Goal: Task Accomplishment & Management: Manage account settings

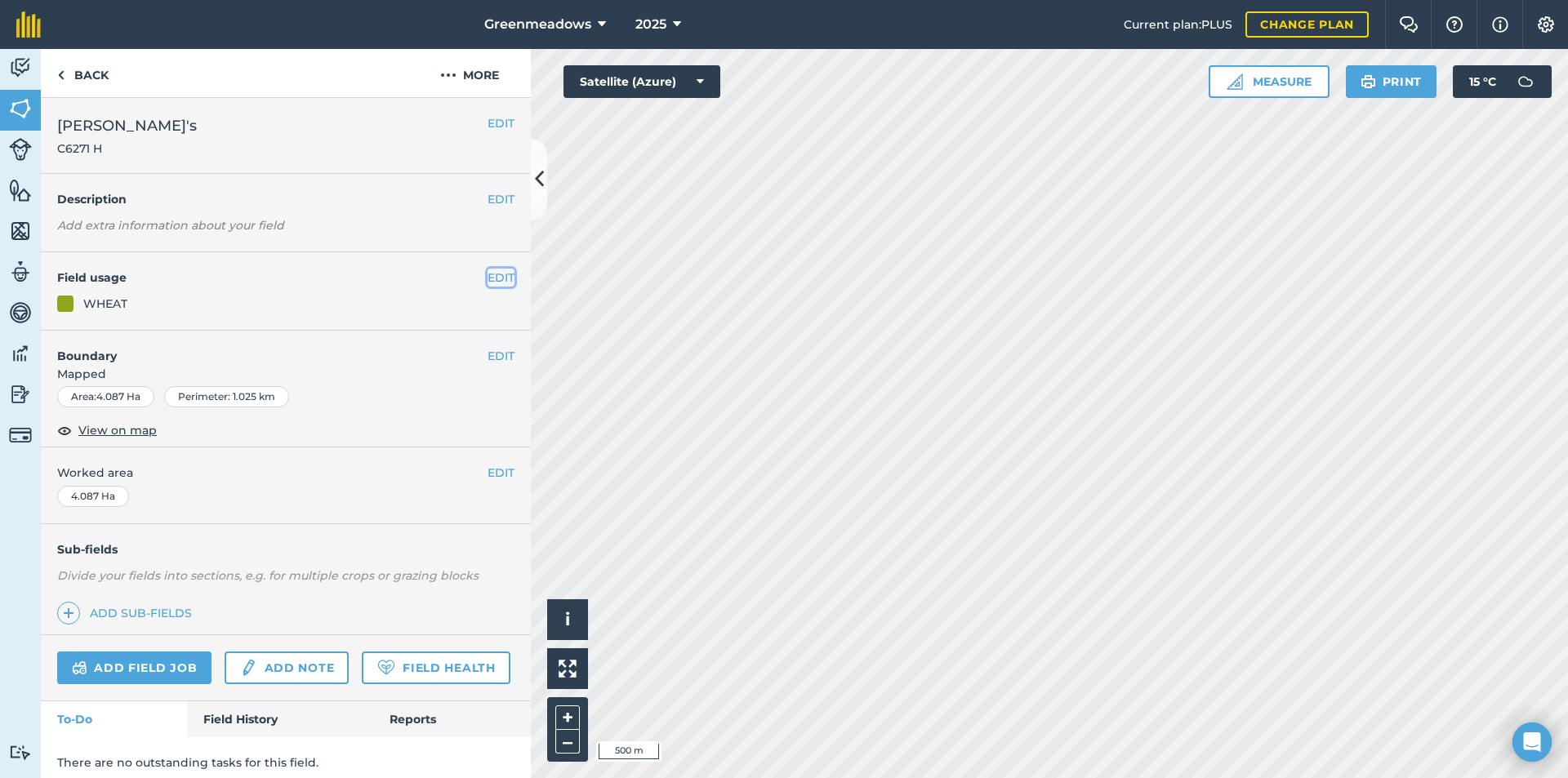
click at [493, 277] on button "EDIT" at bounding box center [501, 277] width 27 height 18
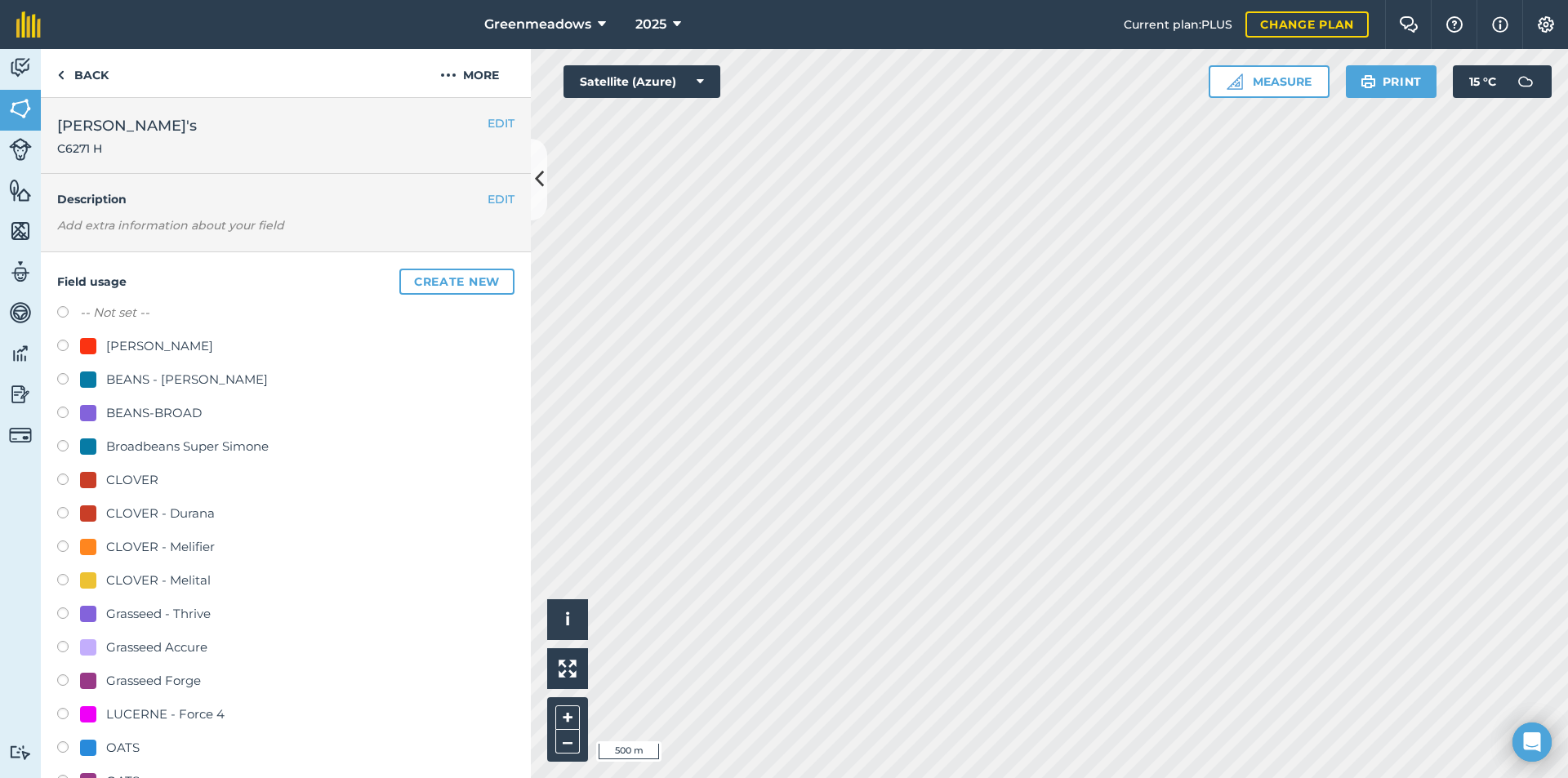
click at [373, 357] on div "[PERSON_NAME]" at bounding box center [286, 348] width 457 height 24
click at [474, 76] on button "More" at bounding box center [469, 73] width 122 height 48
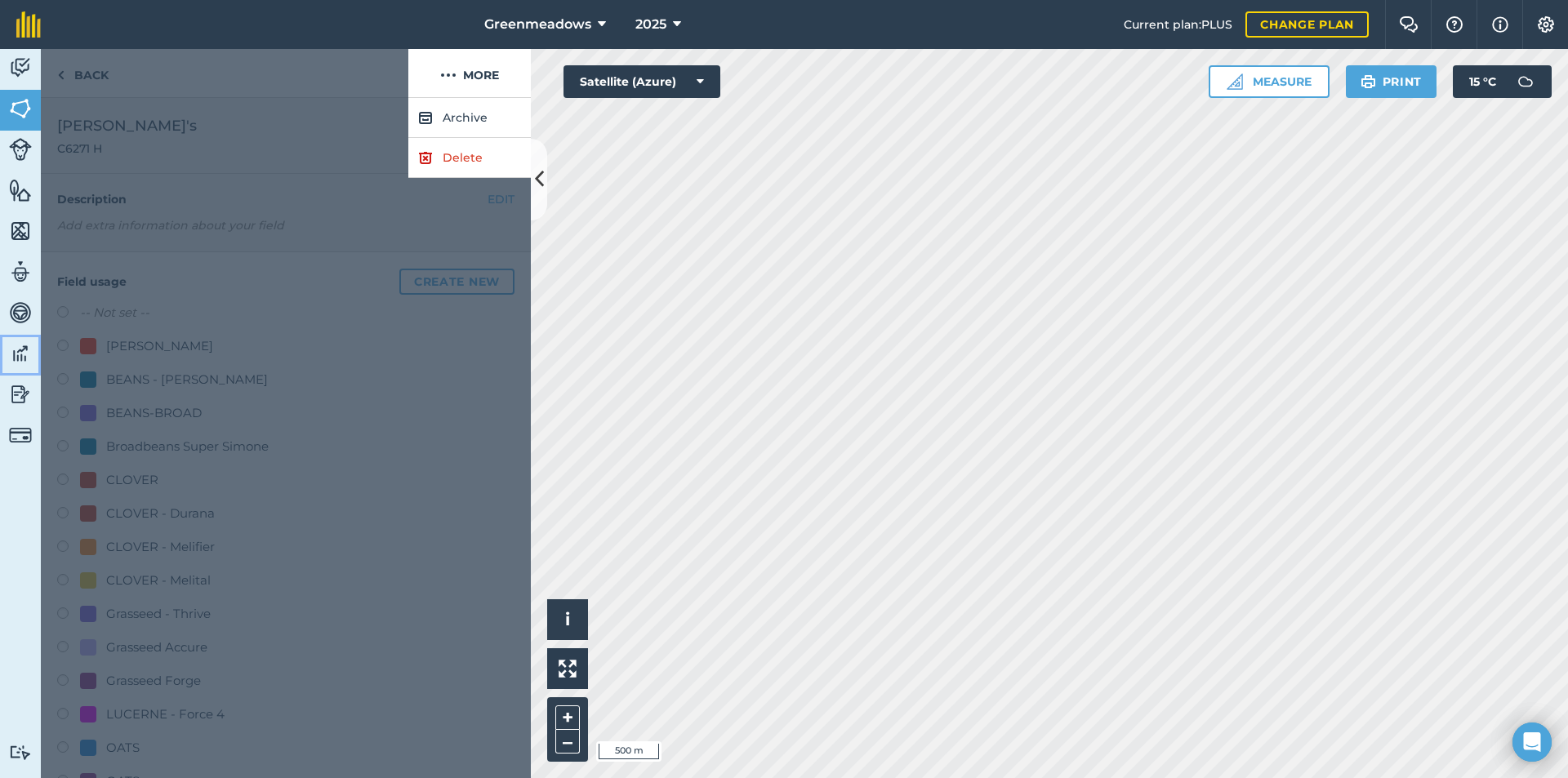
click at [16, 351] on img at bounding box center [21, 354] width 23 height 25
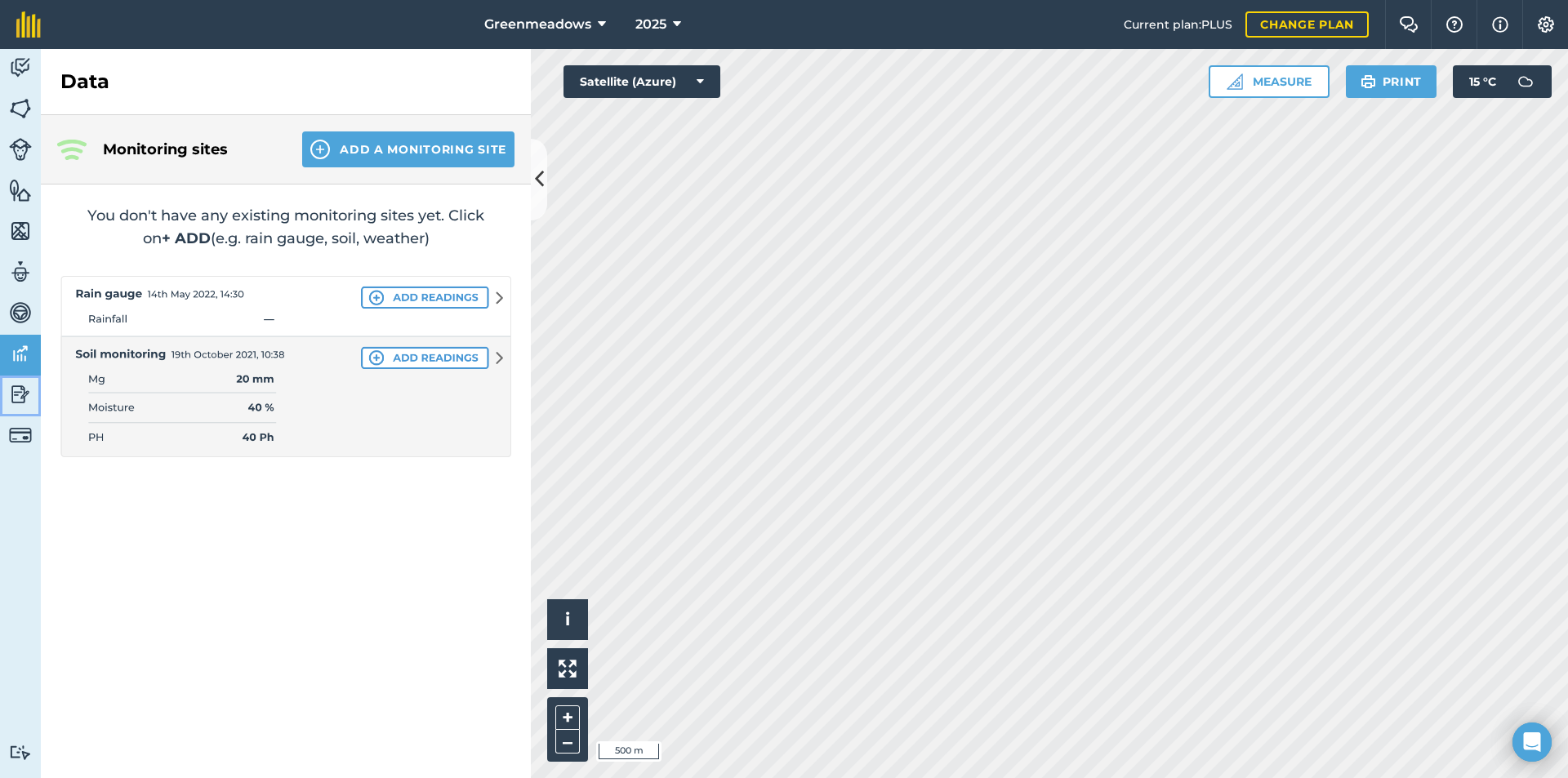
click at [19, 394] on img at bounding box center [21, 395] width 23 height 25
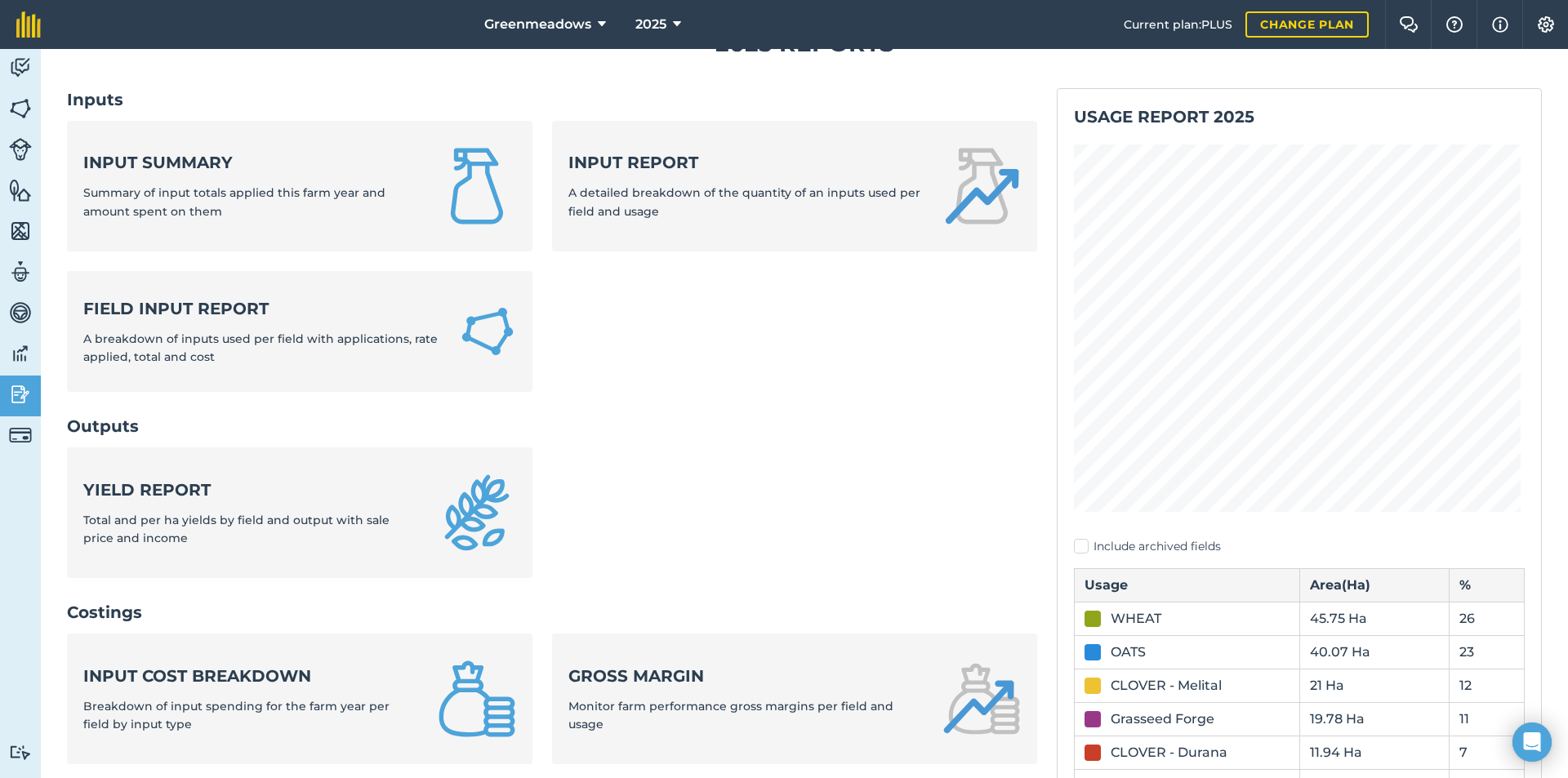
scroll to position [102, 0]
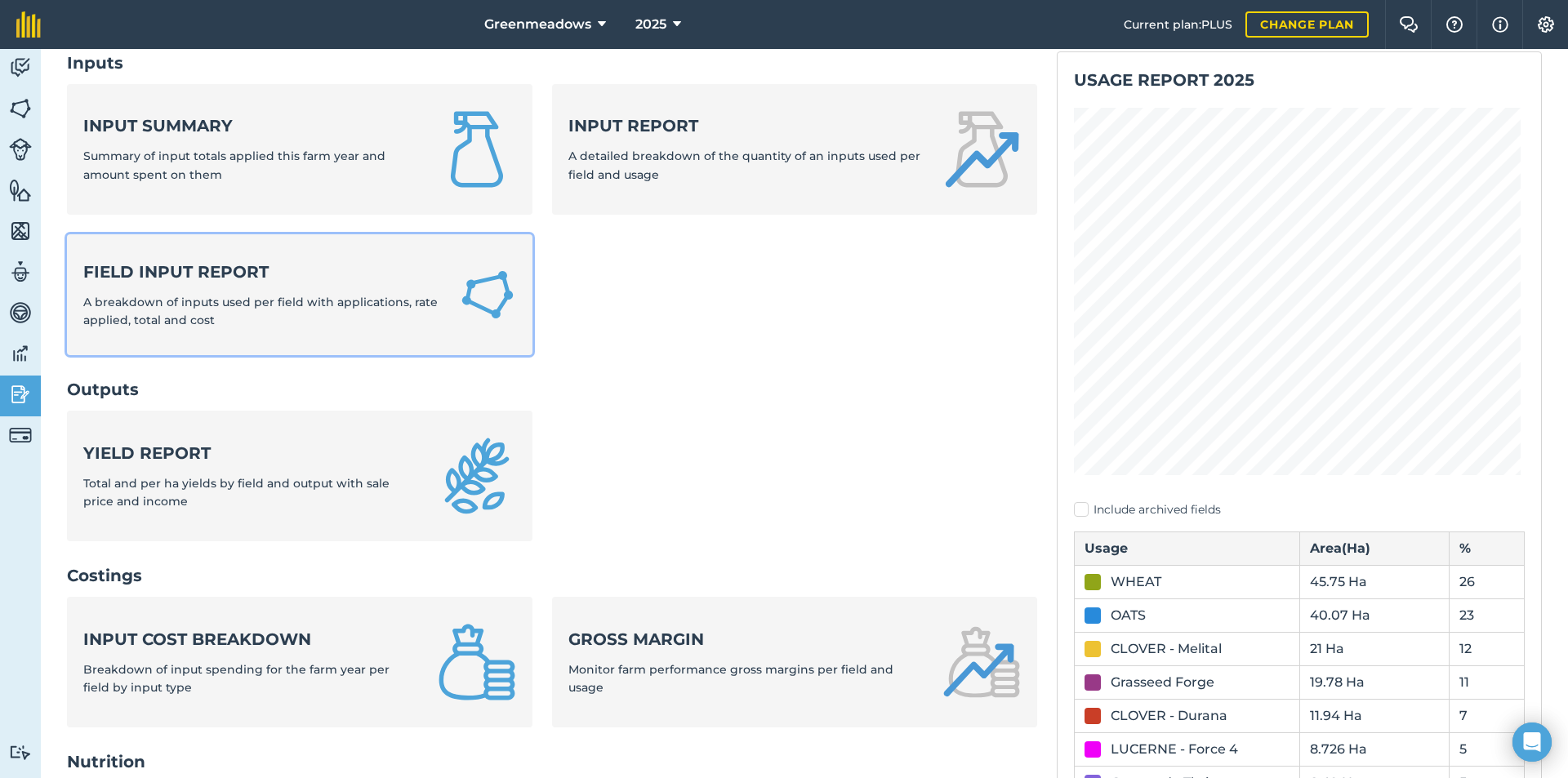
click at [274, 317] on div "Field Input Report A breakdown of inputs used per field with applications, rate…" at bounding box center [261, 295] width 356 height 70
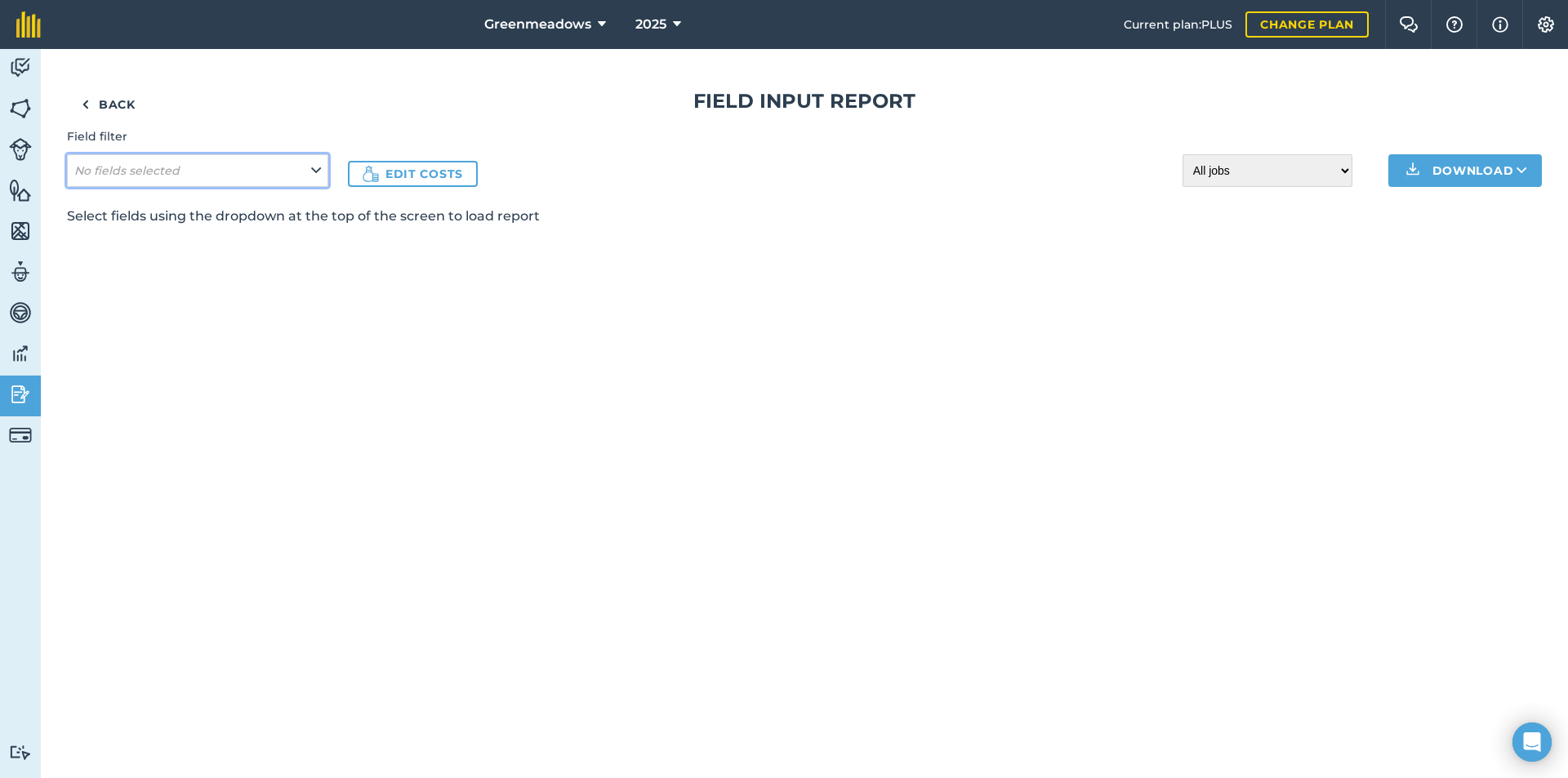
click at [318, 169] on icon at bounding box center [316, 171] width 10 height 18
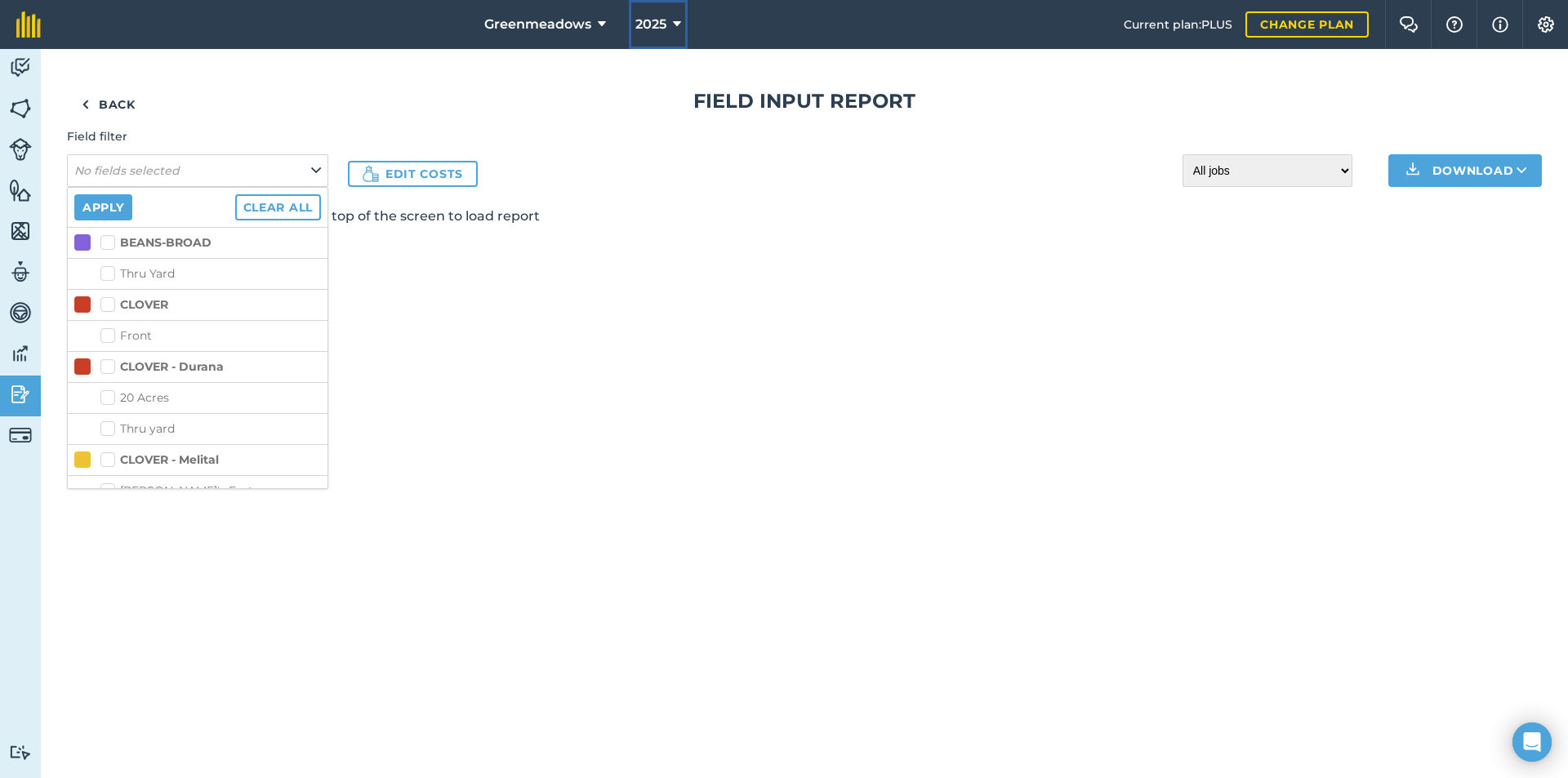
click at [679, 21] on icon at bounding box center [677, 25] width 8 height 20
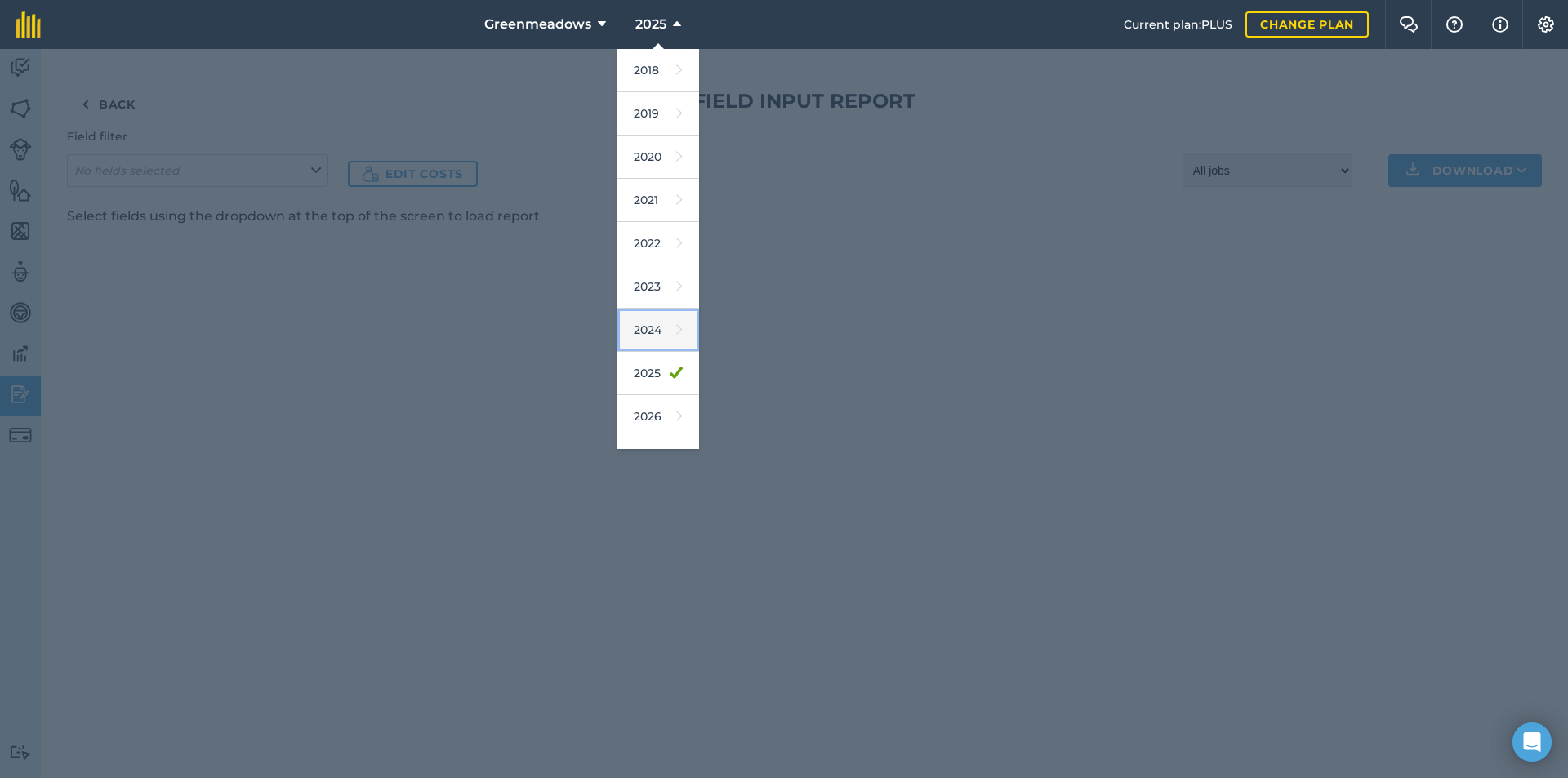
click at [656, 327] on link "2024" at bounding box center [658, 330] width 82 height 43
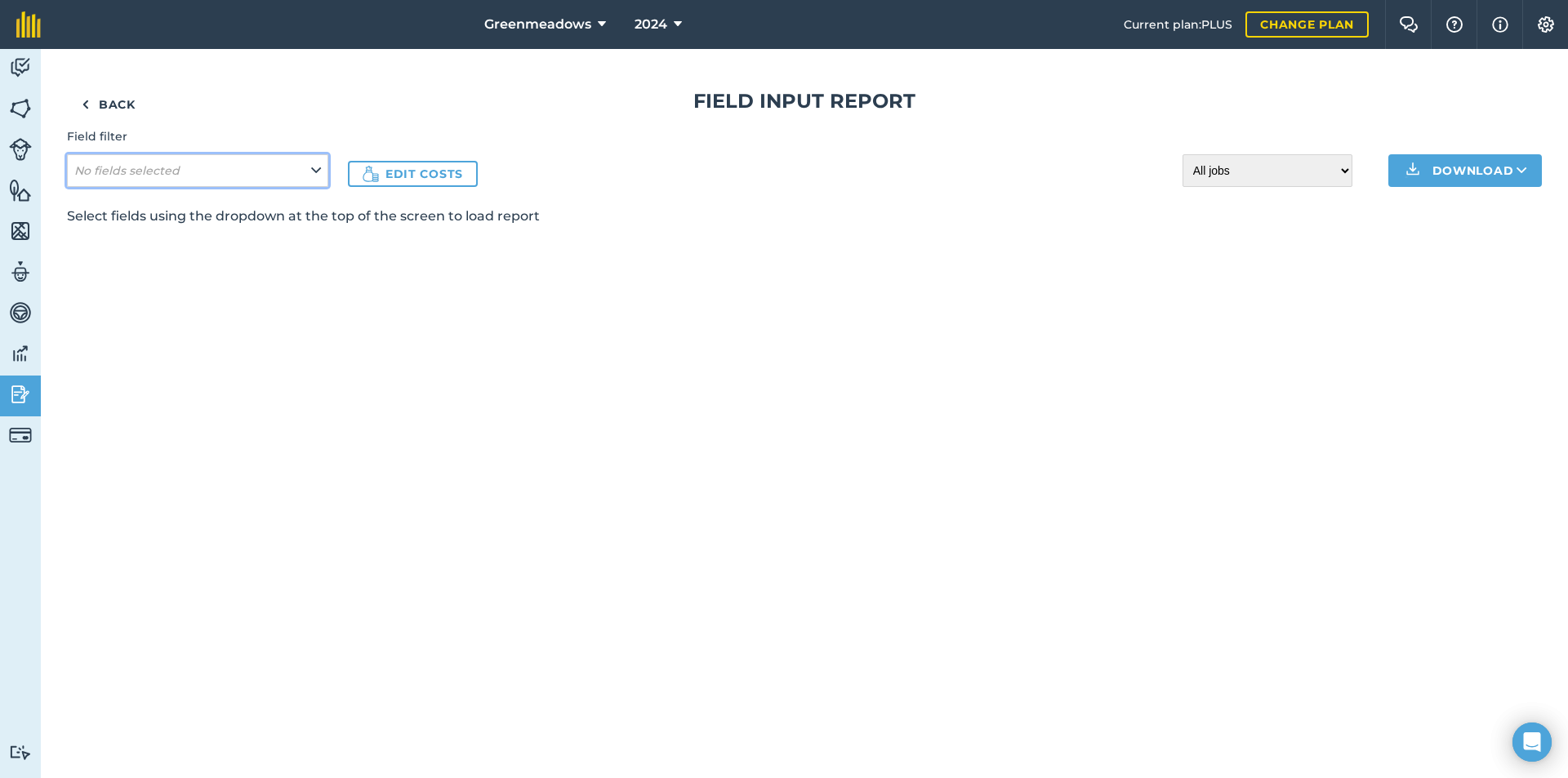
click at [318, 160] on button "No fields selected" at bounding box center [198, 171] width 261 height 33
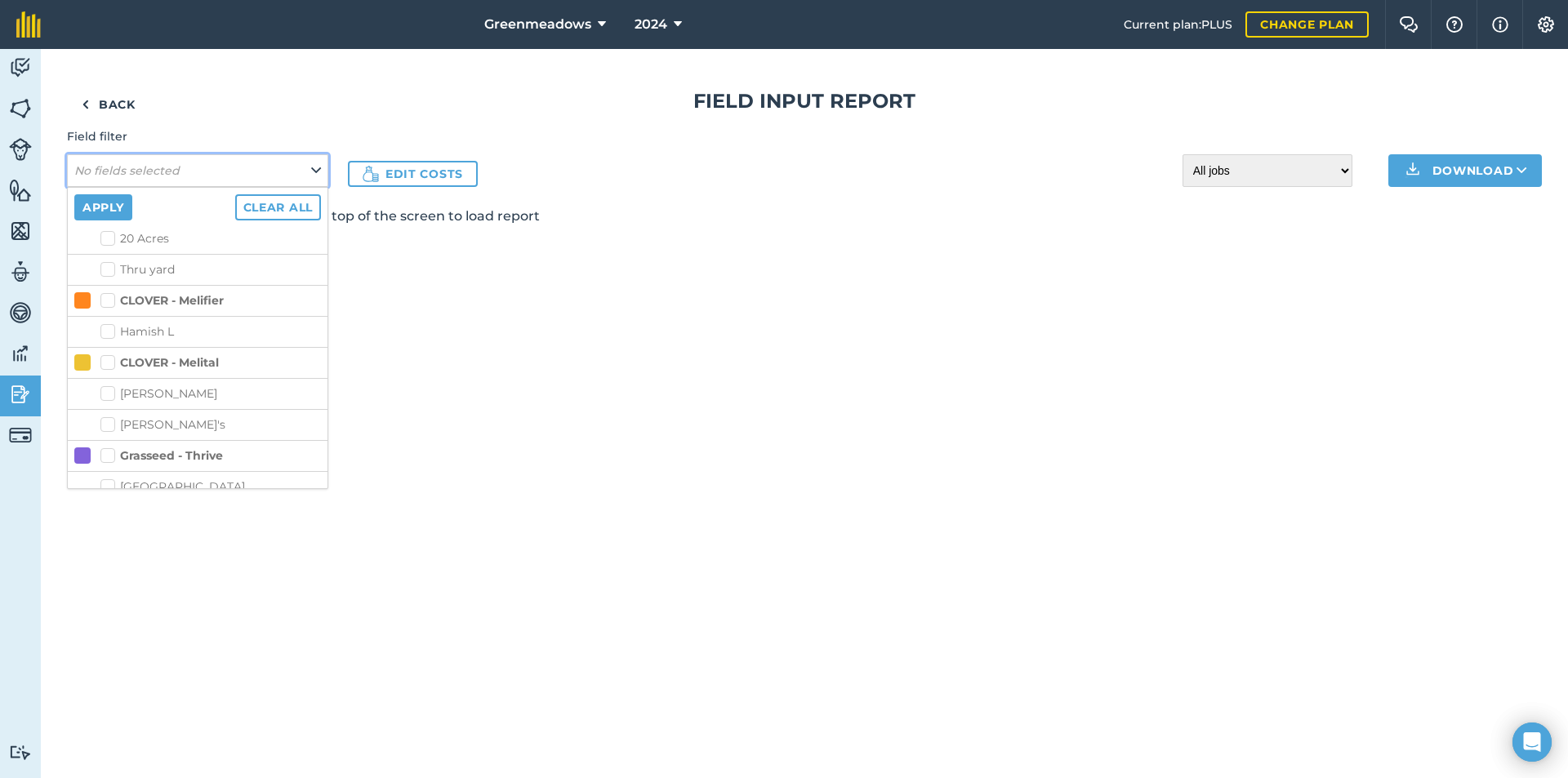
scroll to position [163, 0]
click at [107, 422] on label "[PERSON_NAME]'s" at bounding box center [210, 421] width 221 height 17
click at [107, 422] on input "[PERSON_NAME]'s" at bounding box center [105, 418] width 11 height 11
checkbox input "true"
click at [107, 210] on button "Apply" at bounding box center [103, 208] width 58 height 26
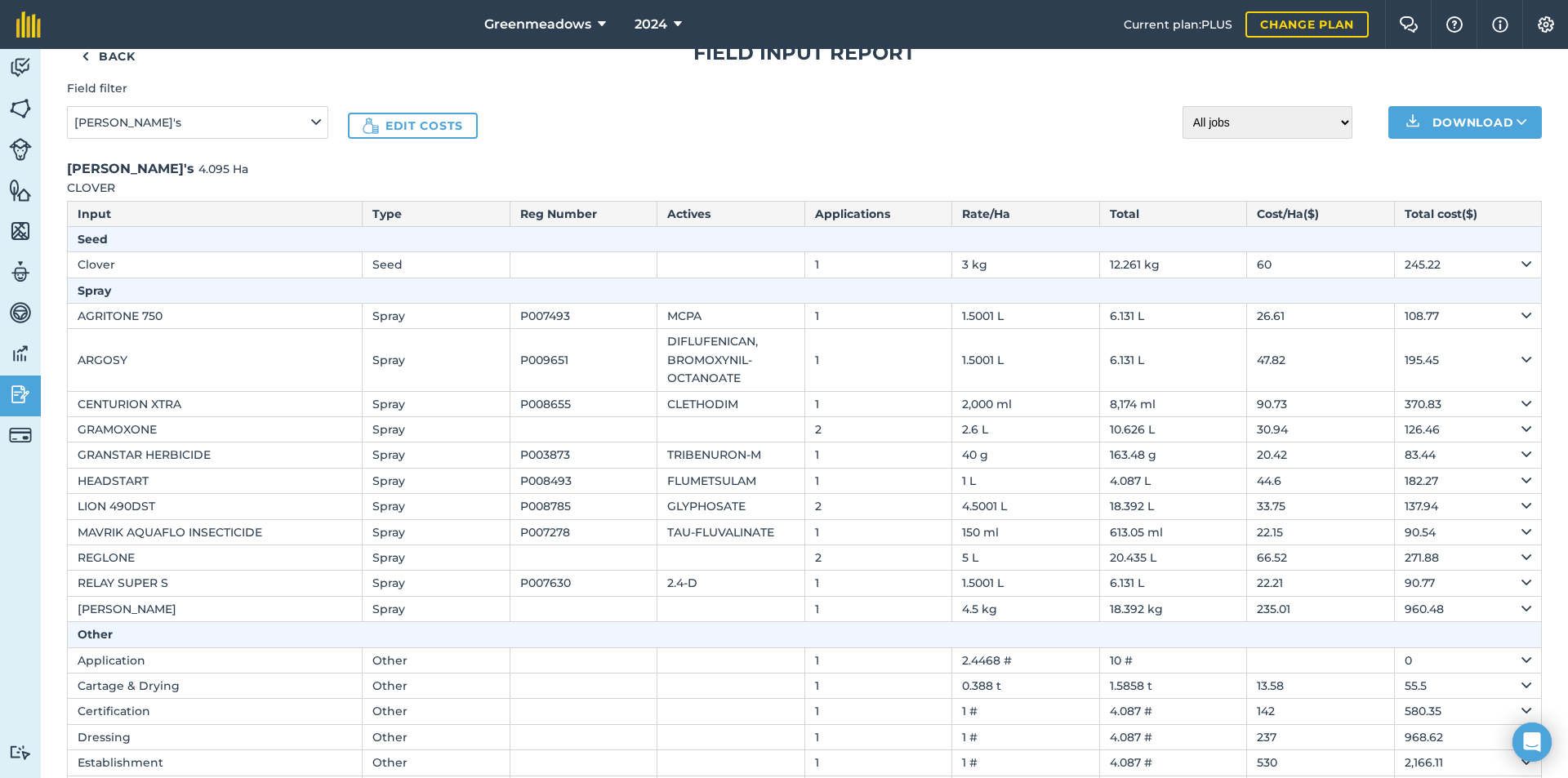
scroll to position [117, 0]
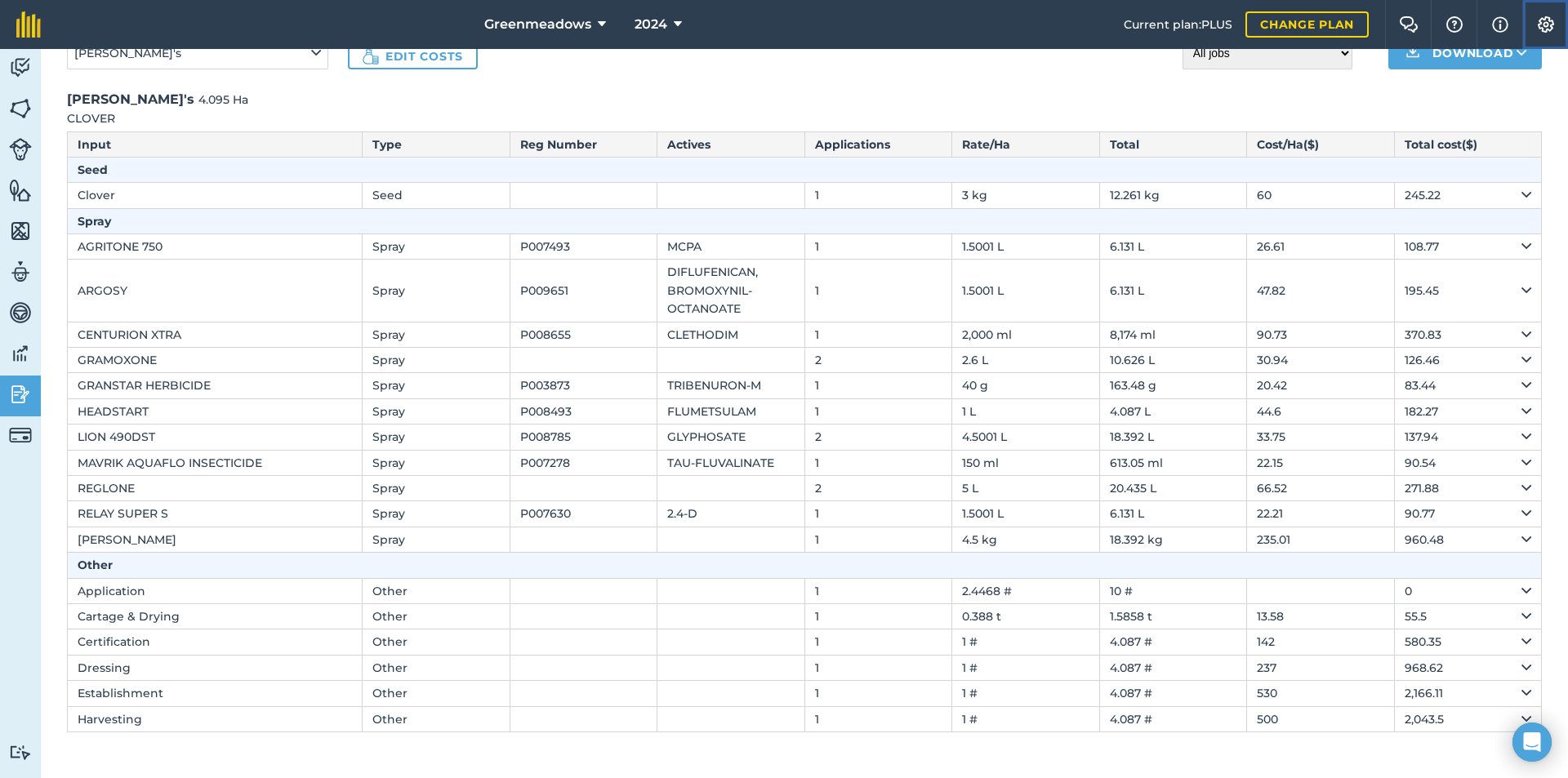
click at [1546, 16] on button "Settings" at bounding box center [1545, 25] width 46 height 49
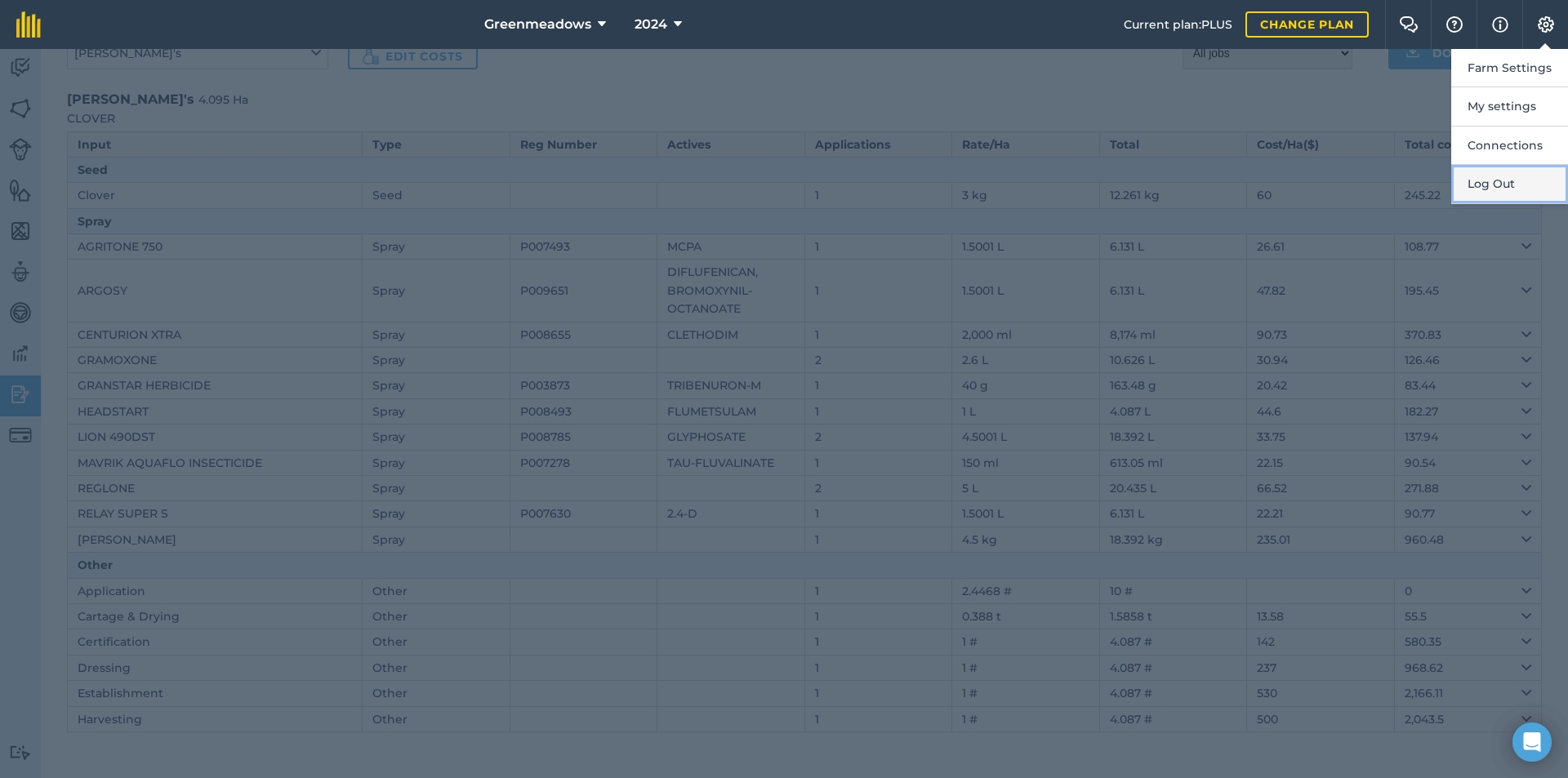
click at [1496, 187] on button "Log Out" at bounding box center [1509, 184] width 117 height 39
